Goal: Submit feedback/report problem: Submit feedback/report problem

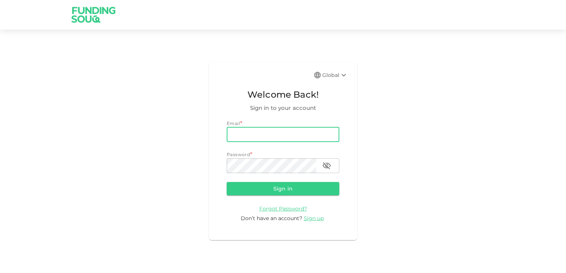
click at [254, 131] on input "email" at bounding box center [283, 134] width 113 height 15
type input "[EMAIL_ADDRESS][DOMAIN_NAME]"
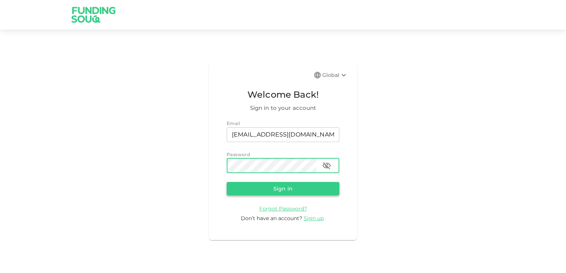
click at [273, 187] on button "Sign in" at bounding box center [283, 188] width 113 height 13
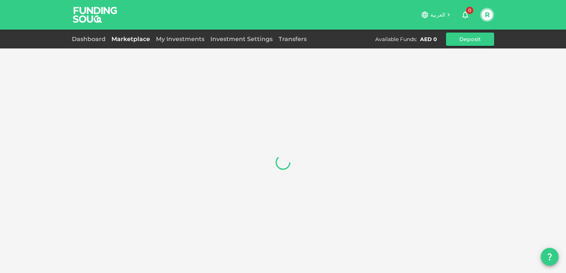
click at [129, 38] on link "Marketplace" at bounding box center [130, 39] width 44 height 7
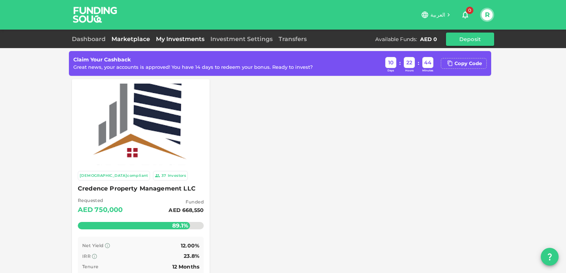
click at [169, 39] on link "My Investments" at bounding box center [180, 39] width 54 height 7
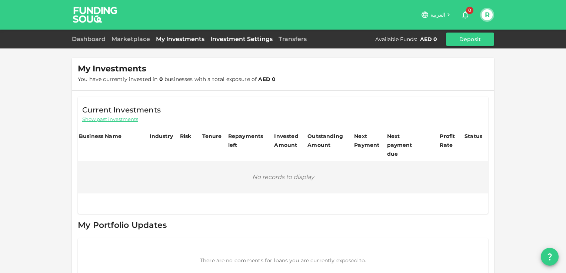
drag, startPoint x: 239, startPoint y: 37, endPoint x: 251, endPoint y: 36, distance: 11.5
click at [240, 36] on link "Investment Settings" at bounding box center [241, 39] width 68 height 7
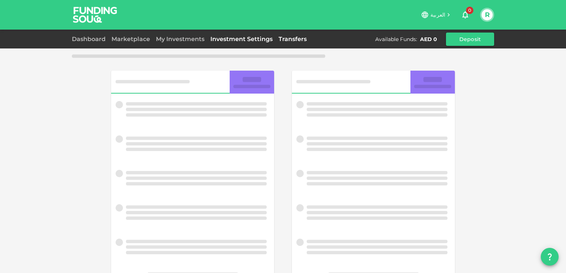
click at [293, 39] on link "Transfers" at bounding box center [292, 39] width 34 height 7
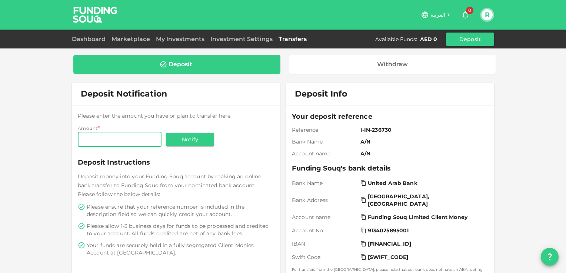
click at [546, 255] on icon "question" at bounding box center [549, 256] width 9 height 9
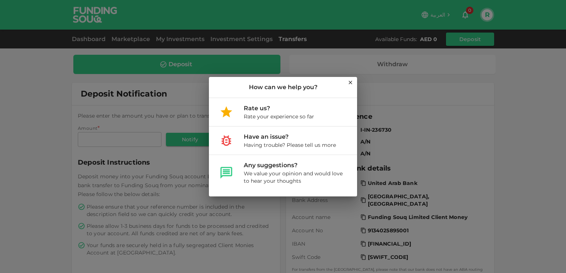
click at [535, 185] on div "How can we help you? Rate us? Rate your experience so far Have an issue? Having…" at bounding box center [283, 136] width 566 height 273
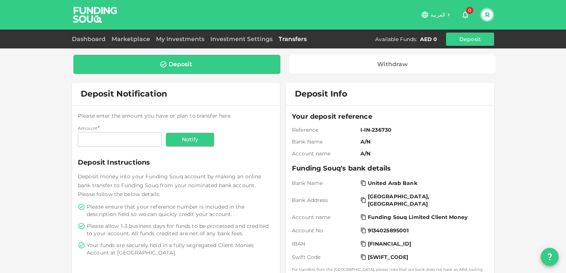
click at [487, 17] on button "R" at bounding box center [486, 14] width 11 height 11
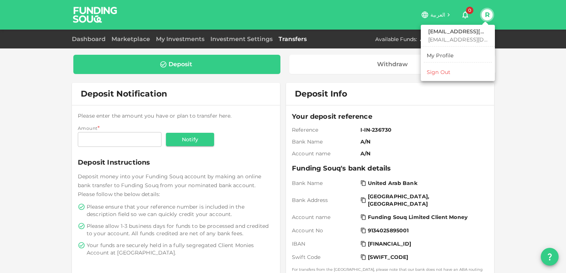
click at [506, 85] on div at bounding box center [283, 136] width 566 height 273
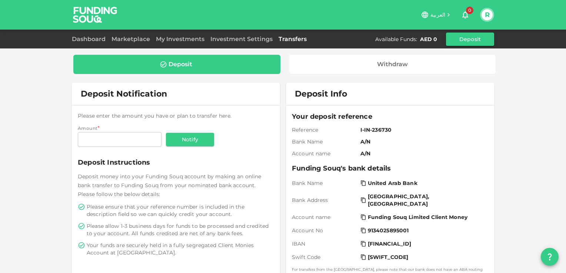
click at [487, 13] on button "R" at bounding box center [486, 14] width 11 height 11
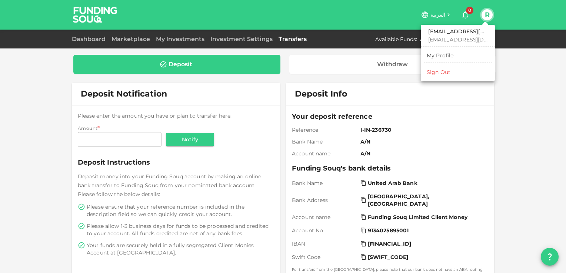
click at [437, 53] on div "My Profile" at bounding box center [439, 55] width 27 height 7
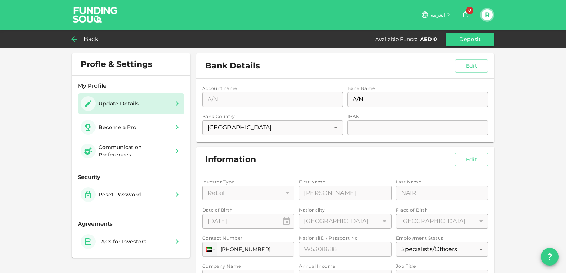
click at [331, 127] on div "Account name accountName A/N accountName Bank Name bankName A/N bankName Bank C…" at bounding box center [345, 111] width 298 height 64
click at [88, 37] on span "Back" at bounding box center [91, 39] width 15 height 10
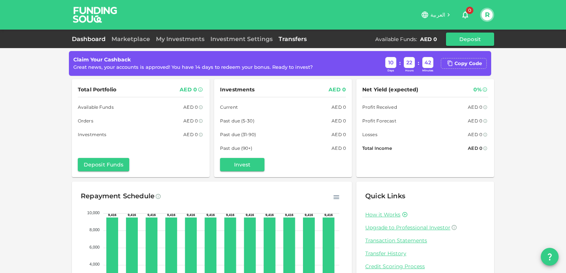
click at [296, 38] on link "Transfers" at bounding box center [292, 39] width 34 height 7
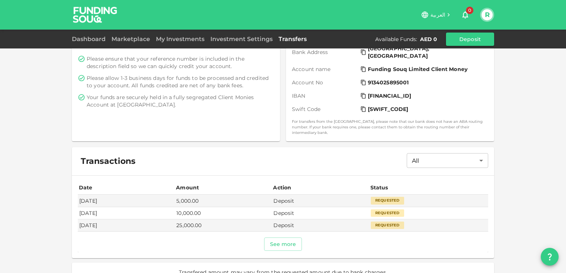
scroll to position [155, 0]
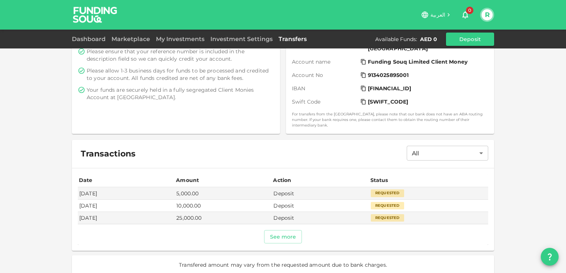
click at [175, 200] on td "[DATE]" at bounding box center [126, 206] width 97 height 12
click at [382, 202] on div "Requested" at bounding box center [386, 205] width 33 height 7
drag, startPoint x: 382, startPoint y: 199, endPoint x: 479, endPoint y: 218, distance: 98.3
click at [479, 218] on td "Requested" at bounding box center [428, 218] width 119 height 12
click at [477, 148] on body "العربية 0 R Dashboard Marketplace My Investments Investment Settings Transfers …" at bounding box center [283, 136] width 566 height 273
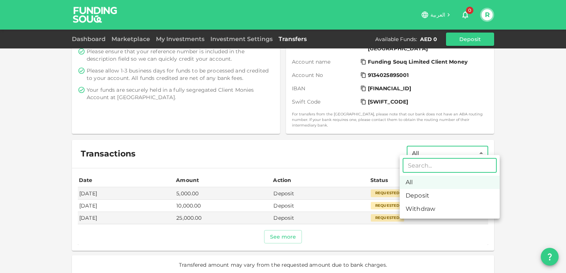
click at [416, 183] on li "All" at bounding box center [449, 182] width 100 height 13
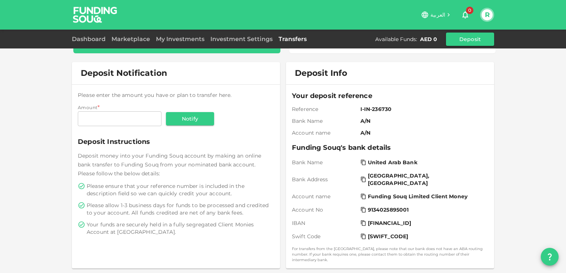
scroll to position [0, 0]
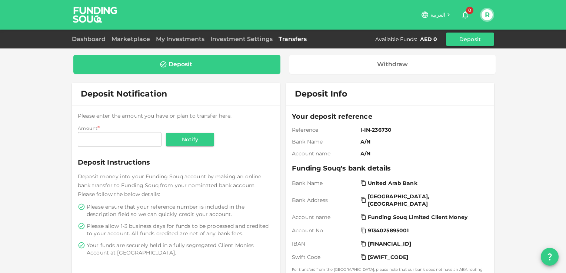
click at [427, 15] on icon at bounding box center [424, 14] width 7 height 7
click at [448, 14] on icon at bounding box center [448, 14] width 7 height 7
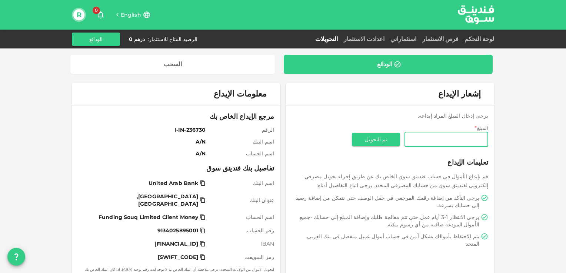
click at [127, 14] on span "English" at bounding box center [131, 14] width 20 height 7
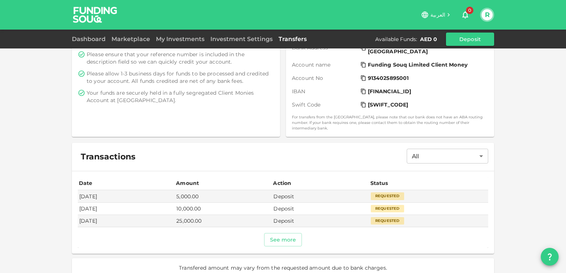
scroll to position [155, 0]
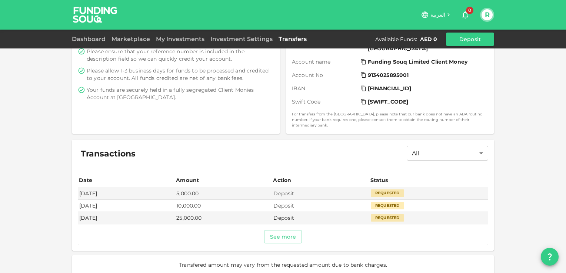
click at [548, 257] on icon "question" at bounding box center [549, 256] width 9 height 9
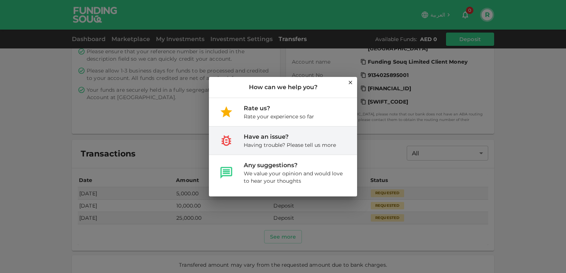
click at [291, 140] on div "Have an issue?" at bounding box center [290, 137] width 92 height 9
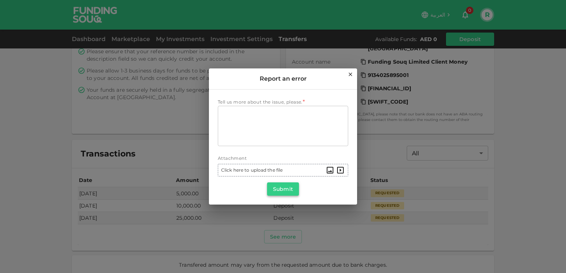
click at [288, 189] on button "Submit" at bounding box center [283, 188] width 32 height 13
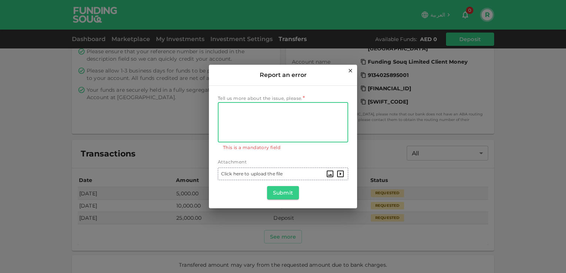
click at [252, 112] on textarea "Tell us more about the issue, please." at bounding box center [283, 122] width 120 height 34
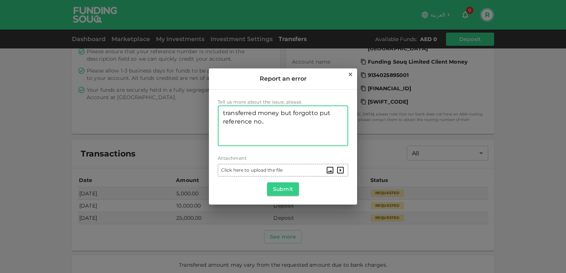
click at [253, 170] on span "Click here to upload the file" at bounding box center [251, 170] width 61 height 8
click at [0, 0] on input "Click here to upload the file" at bounding box center [0, 0] width 0 height 0
click at [255, 167] on span "Click here to upload the file" at bounding box center [251, 170] width 61 height 8
click at [0, 0] on input "Click here to upload the file" at bounding box center [0, 0] width 0 height 0
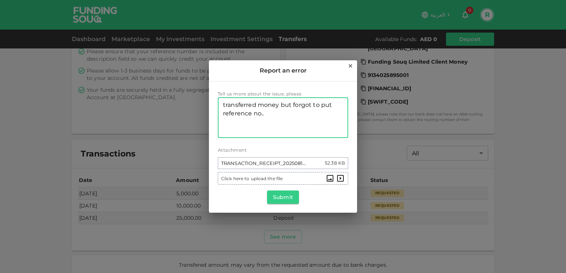
click at [244, 123] on textarea "transferred money but forgot to put reference no.." at bounding box center [283, 118] width 120 height 34
click at [268, 116] on textarea "transferred money but forgot to put reference no.." at bounding box center [283, 118] width 120 height 34
type textarea "transferred money but forgot to put reference no.. still not reflected in my ac…"
click at [280, 198] on button "Submit" at bounding box center [283, 197] width 32 height 13
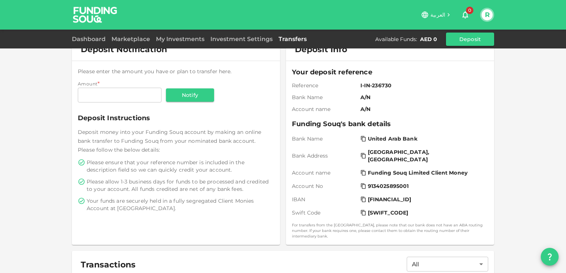
scroll to position [0, 0]
